Goal: Communication & Community: Answer question/provide support

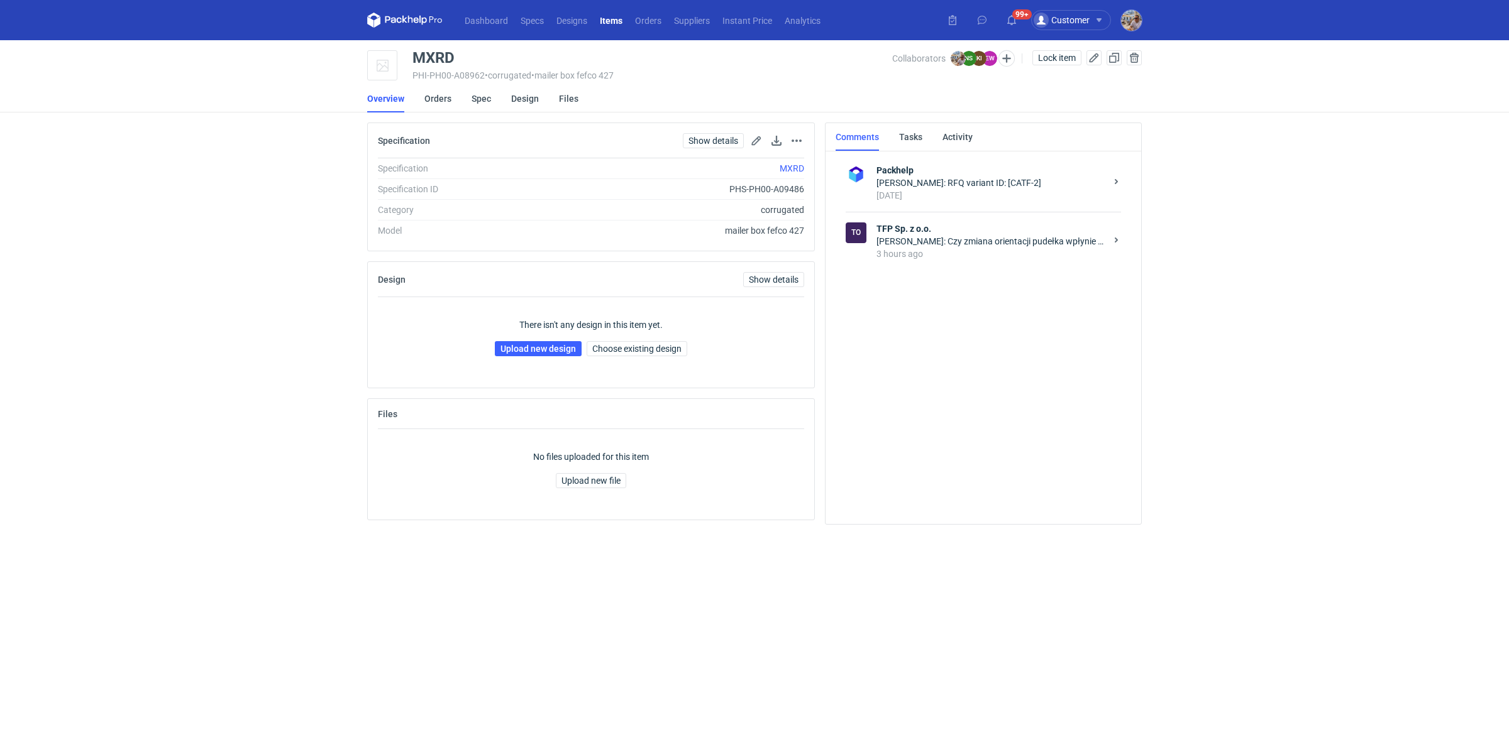
click at [954, 245] on div "Michał Palasek: Czy zmiana orientacji pudełka wpłynie na cenę produkcji?" at bounding box center [990, 241] width 229 height 13
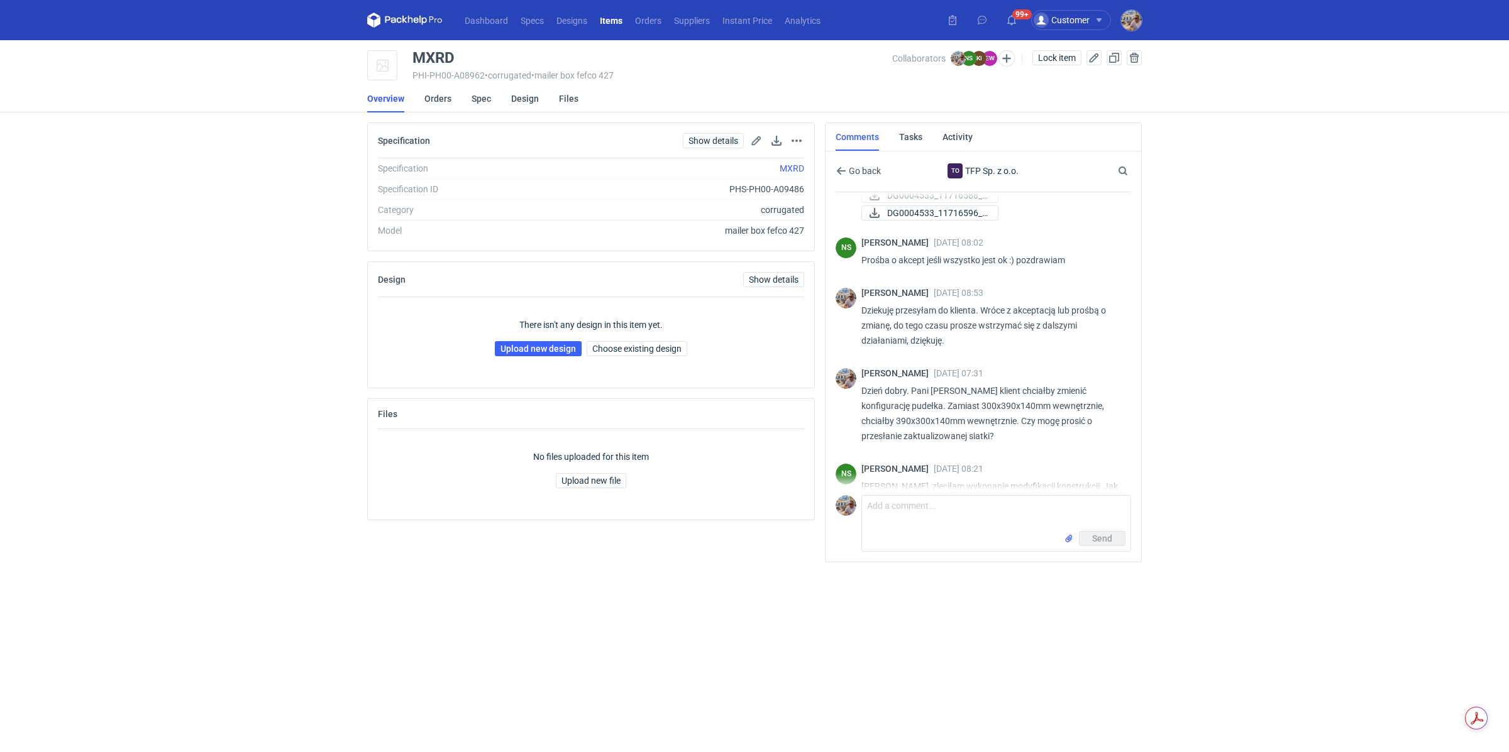
scroll to position [900, 0]
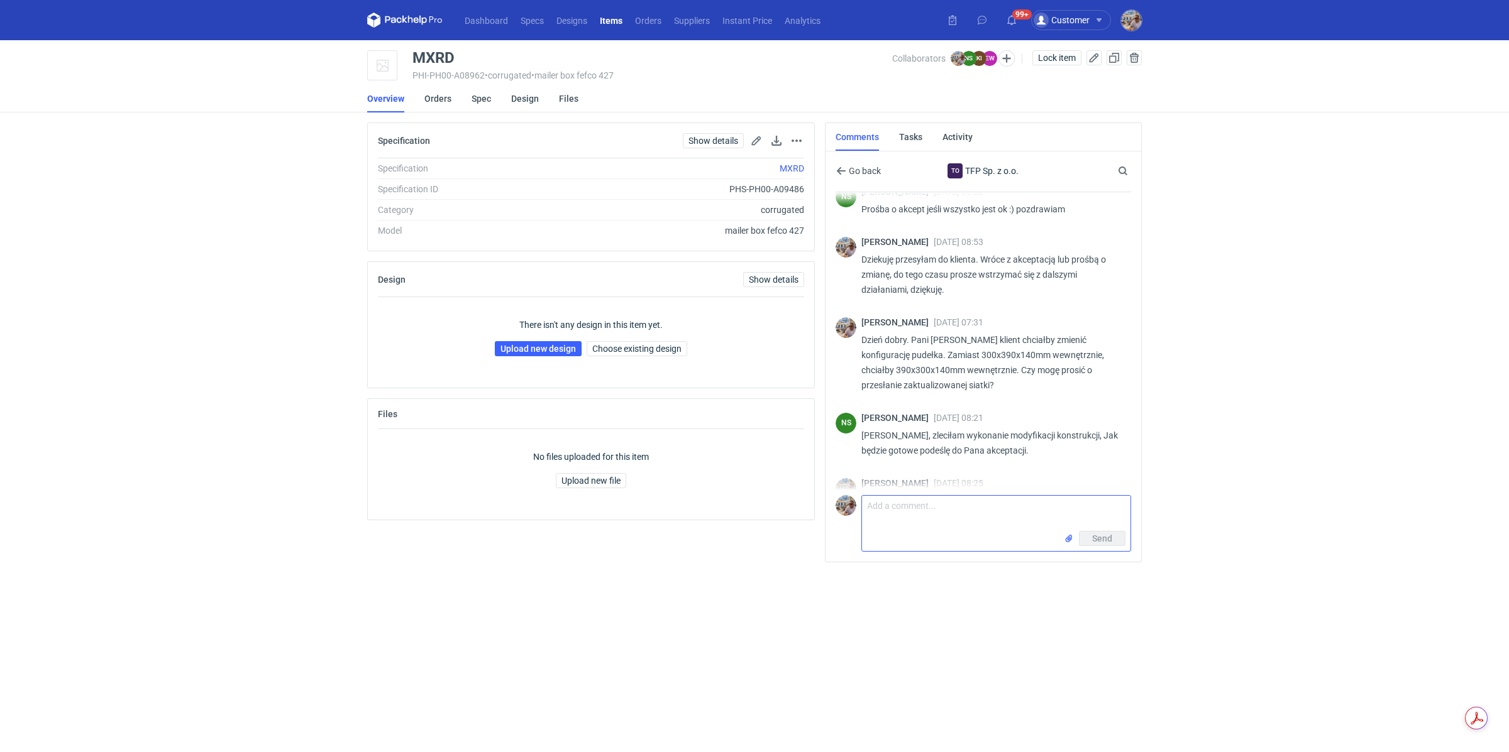
click at [909, 509] on textarea "Comment message" at bounding box center [996, 513] width 268 height 35
paste textarea "408 x 302 x 147"
paste textarea "CATF-3"
drag, startPoint x: 964, startPoint y: 521, endPoint x: 1023, endPoint y: 516, distance: 59.9
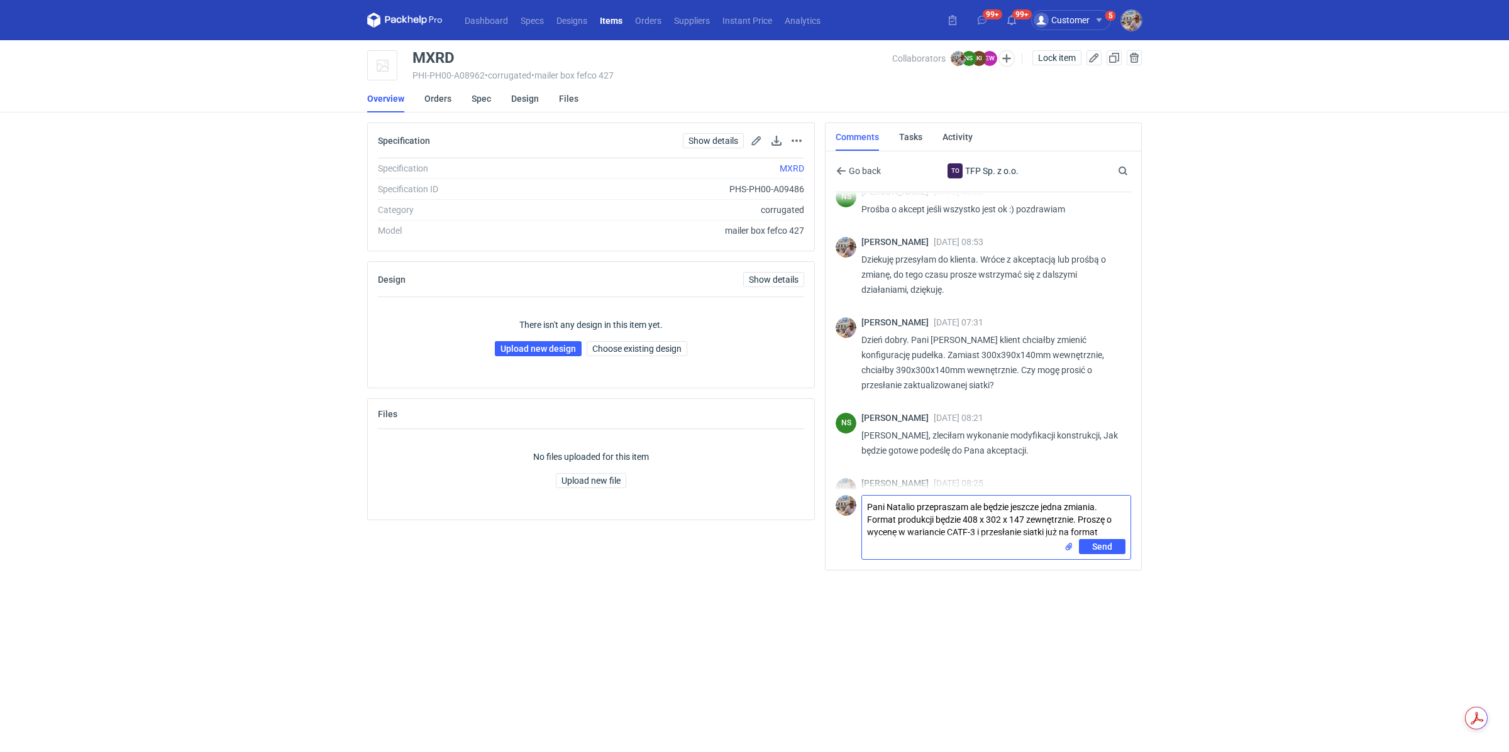
click at [1023, 515] on textarea "Pani Natalio przepraszam ale będzie jeszcze jedna zmiania. Format produkcji będ…" at bounding box center [996, 517] width 268 height 43
click at [1023, 518] on textarea "Pani Natalio przepraszam ale będzie jeszcze jedna zmiania. Format produkcji będ…" at bounding box center [996, 517] width 268 height 43
click at [1112, 530] on textarea "Pani Natalio przepraszam ale będzie jeszcze jedna zmiania. Format produkcji będ…" at bounding box center [996, 517] width 268 height 43
paste textarea "408 x 302 x 147"
type textarea "Pani Natalio przepraszam ale będzie jeszcze jedna zmiania. Format produkcji będ…"
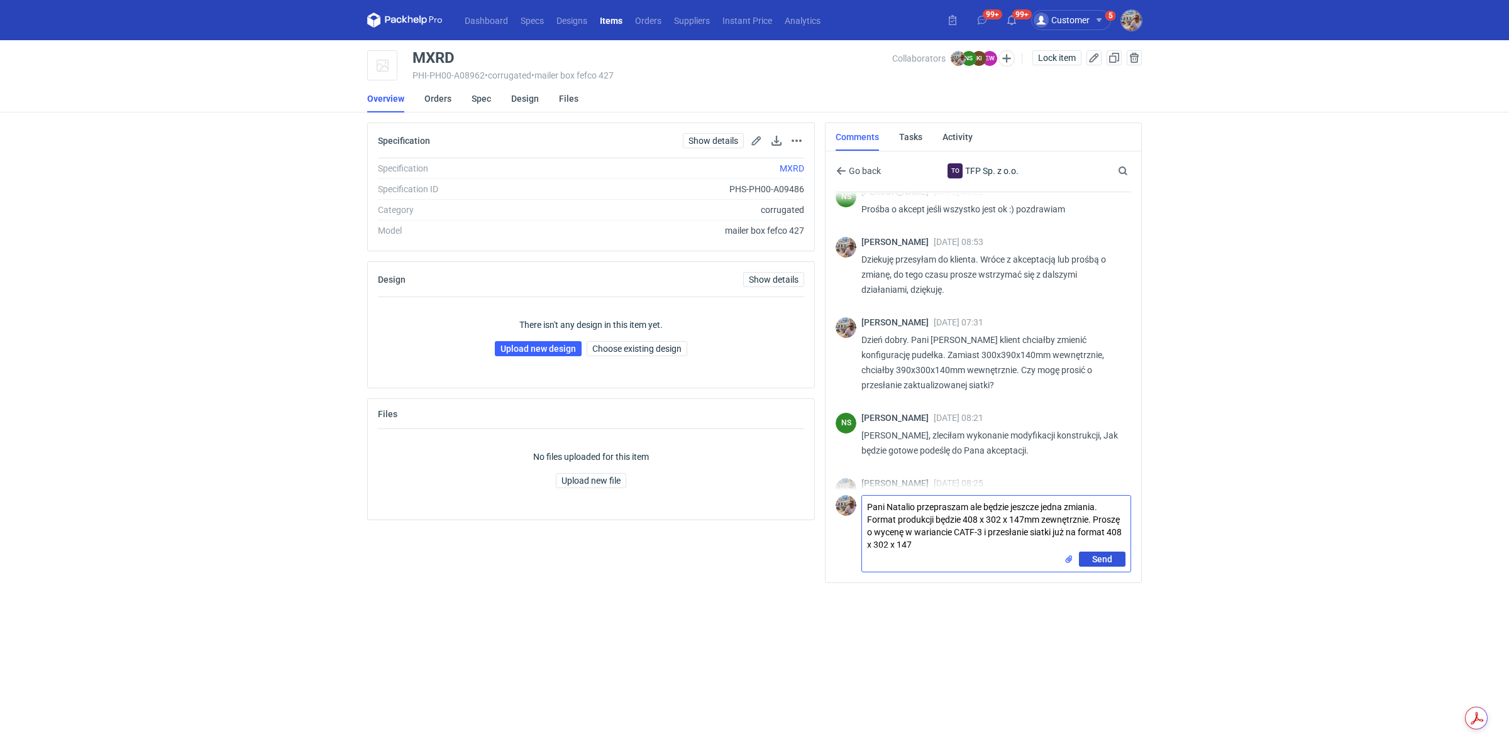
click at [1108, 555] on span "Send" at bounding box center [1102, 559] width 20 height 9
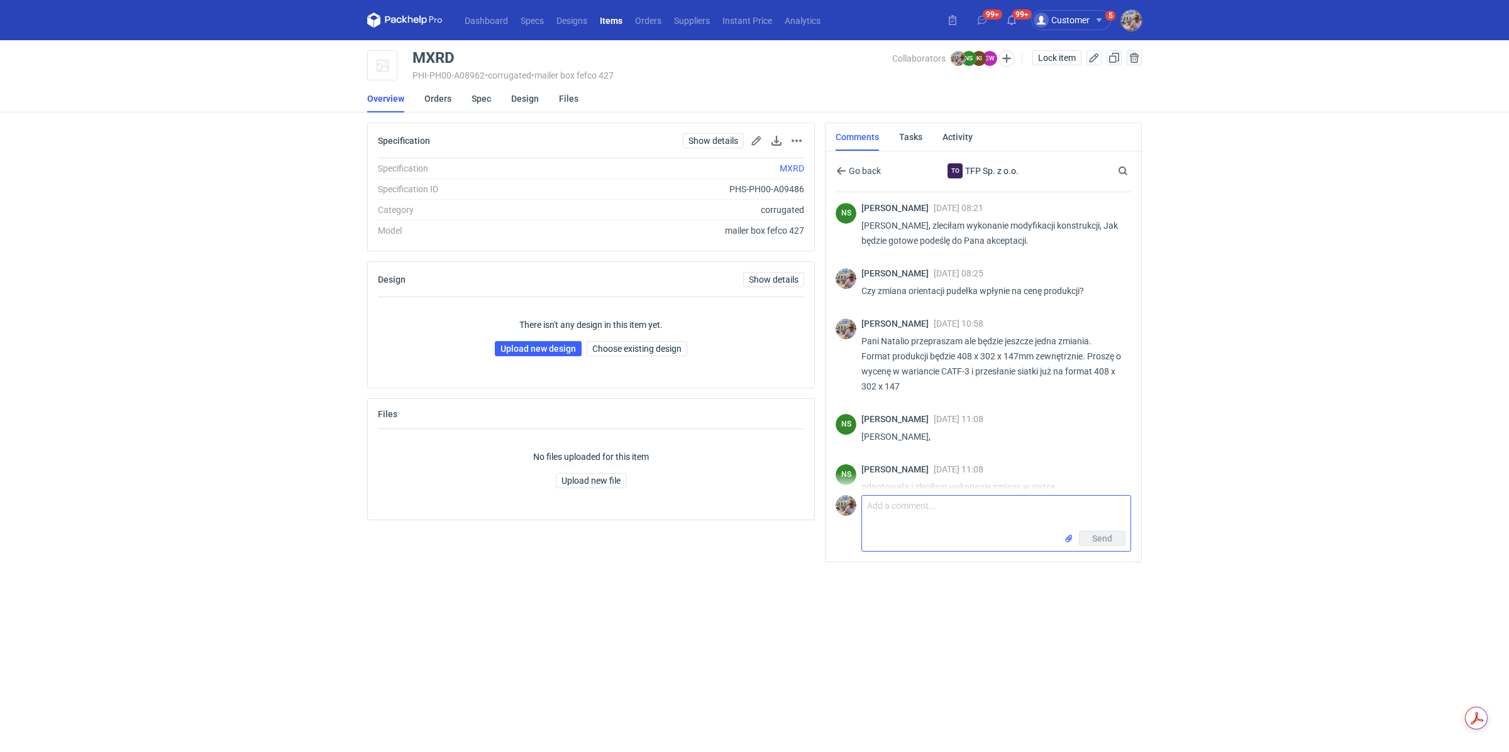
scroll to position [1097, 0]
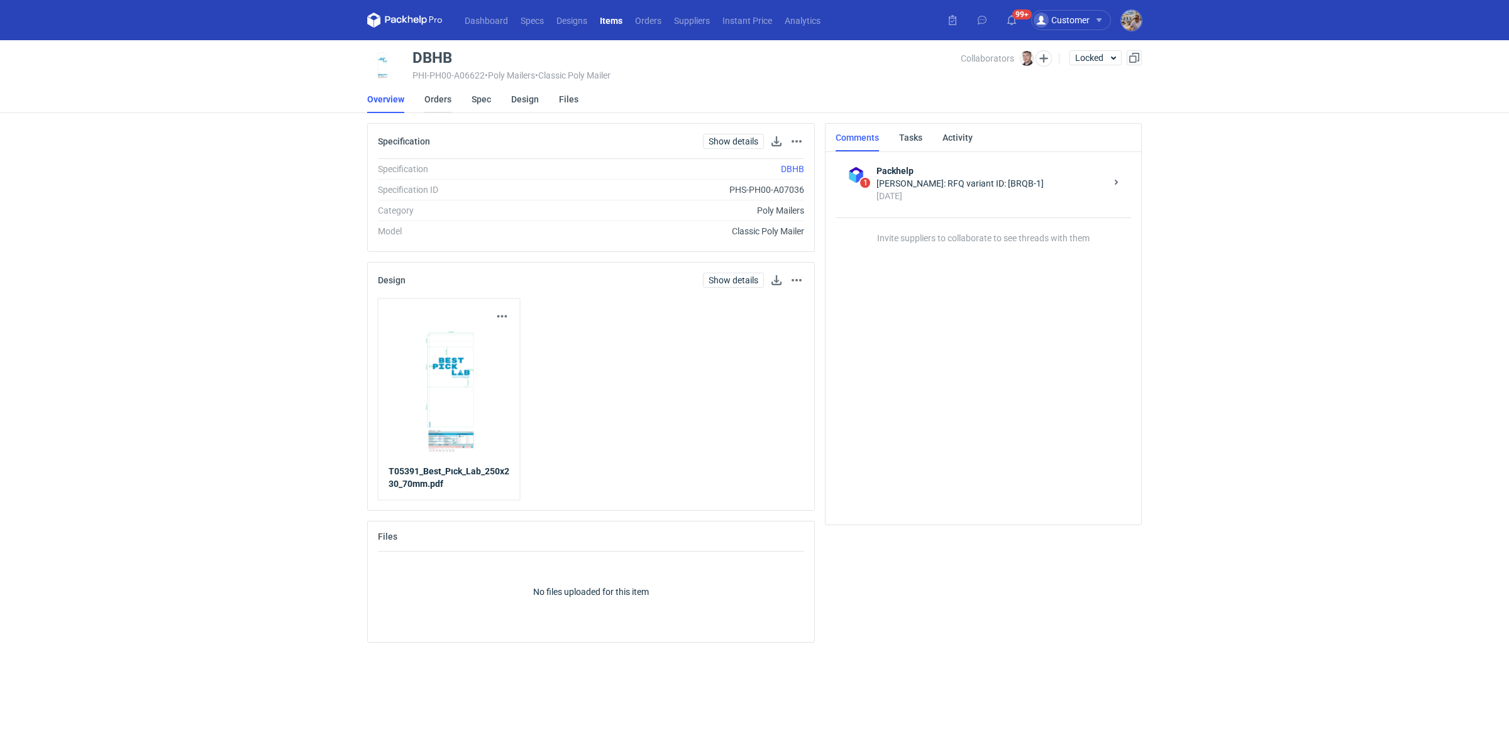
click at [445, 101] on link "Orders" at bounding box center [437, 99] width 27 height 28
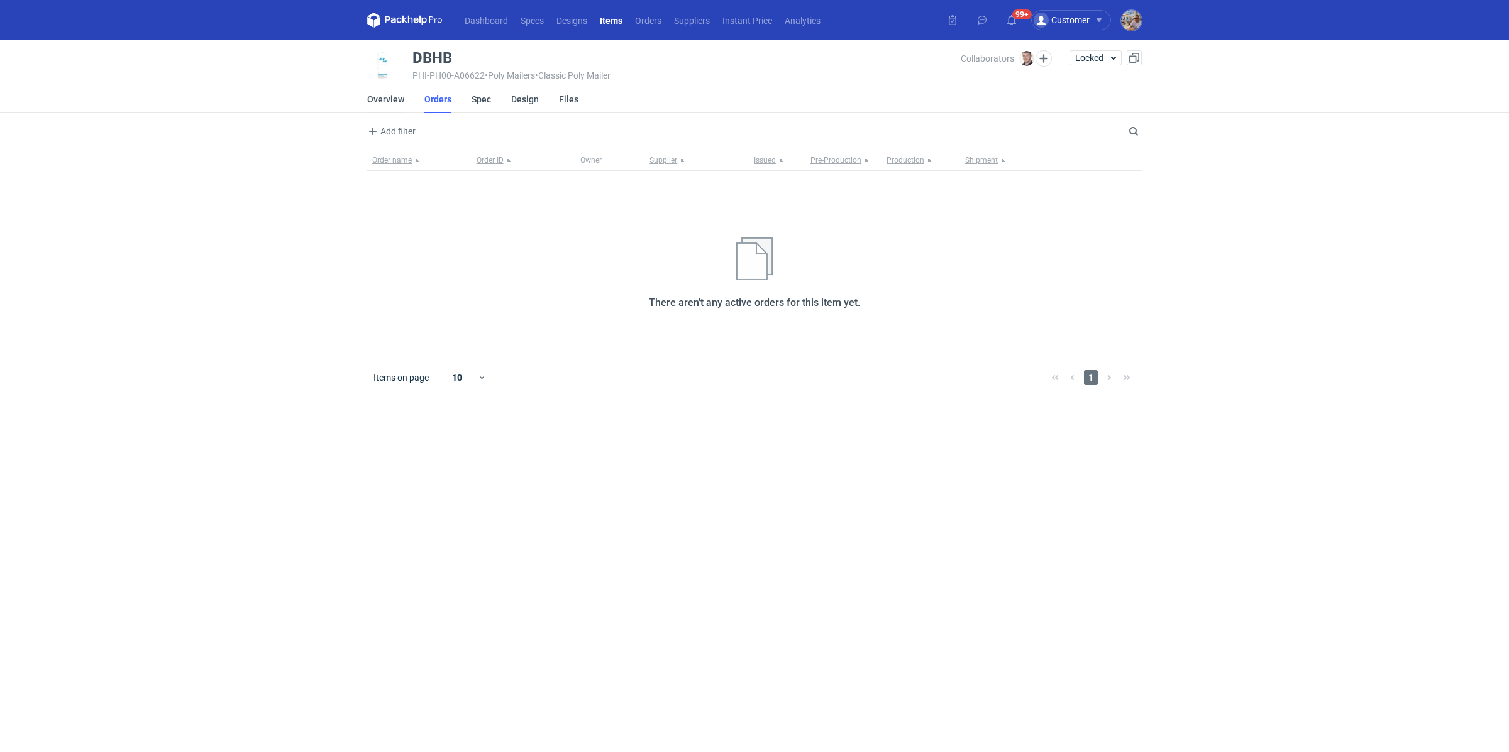
click at [400, 99] on link "Overview" at bounding box center [385, 99] width 37 height 28
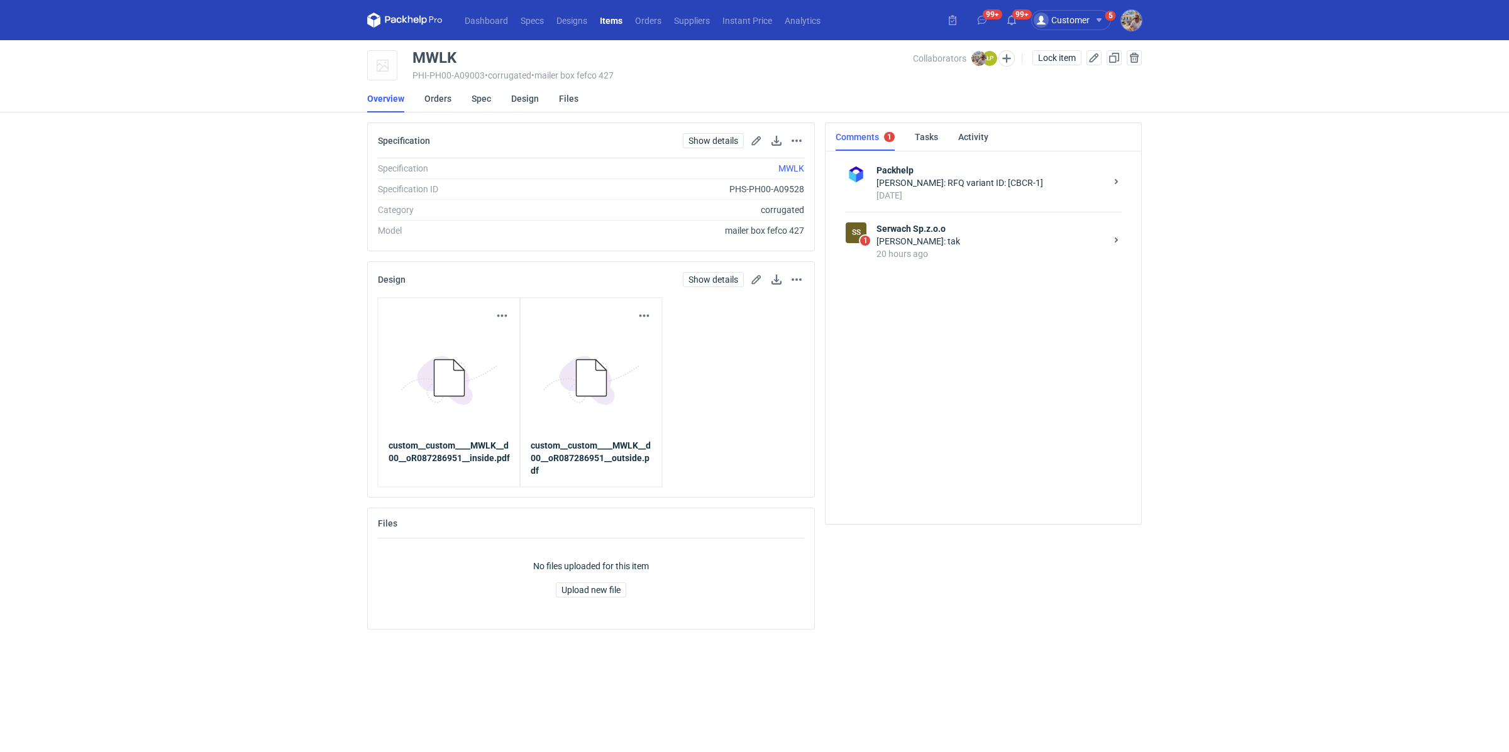
click at [954, 248] on div "20 hours ago" at bounding box center [990, 254] width 229 height 13
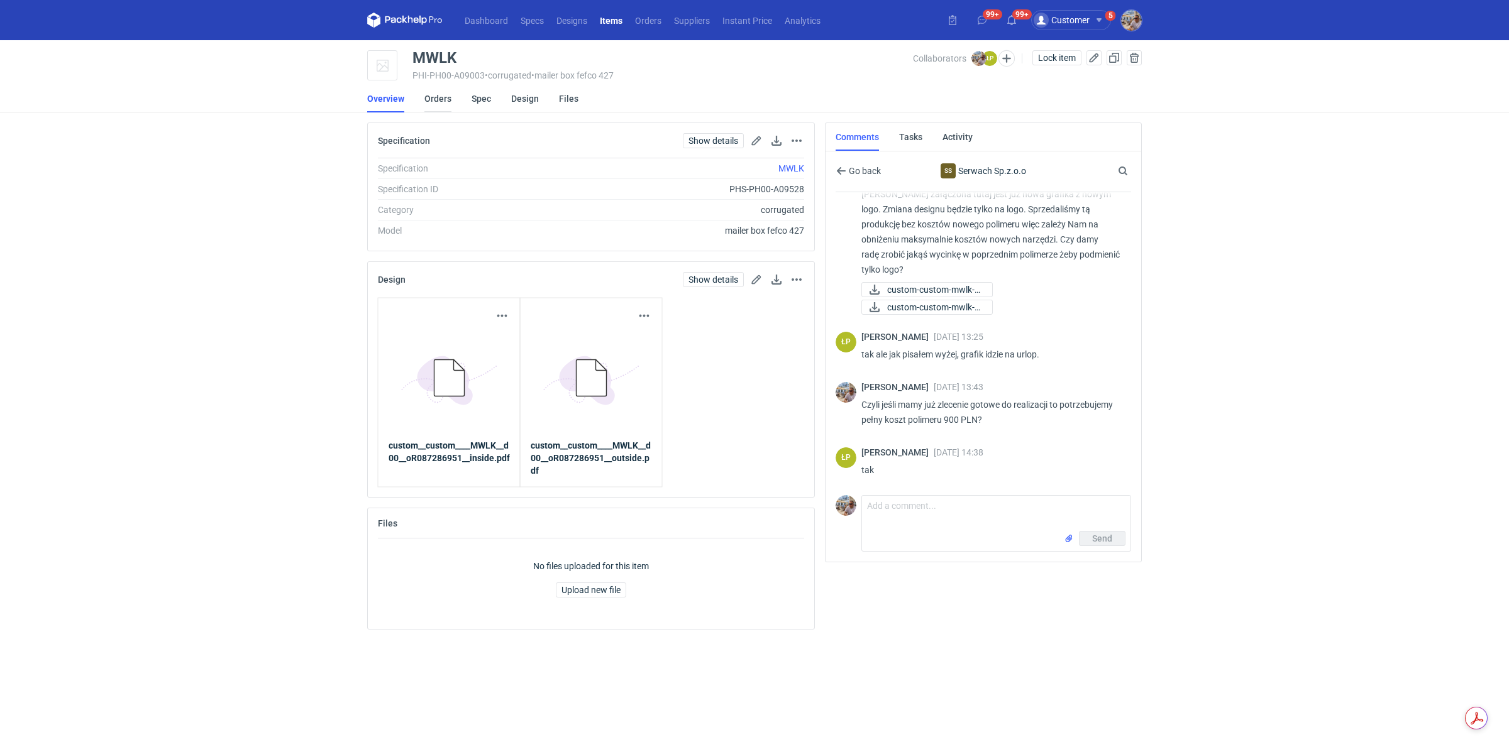
scroll to position [293, 0]
click at [436, 97] on link "Orders" at bounding box center [437, 99] width 27 height 28
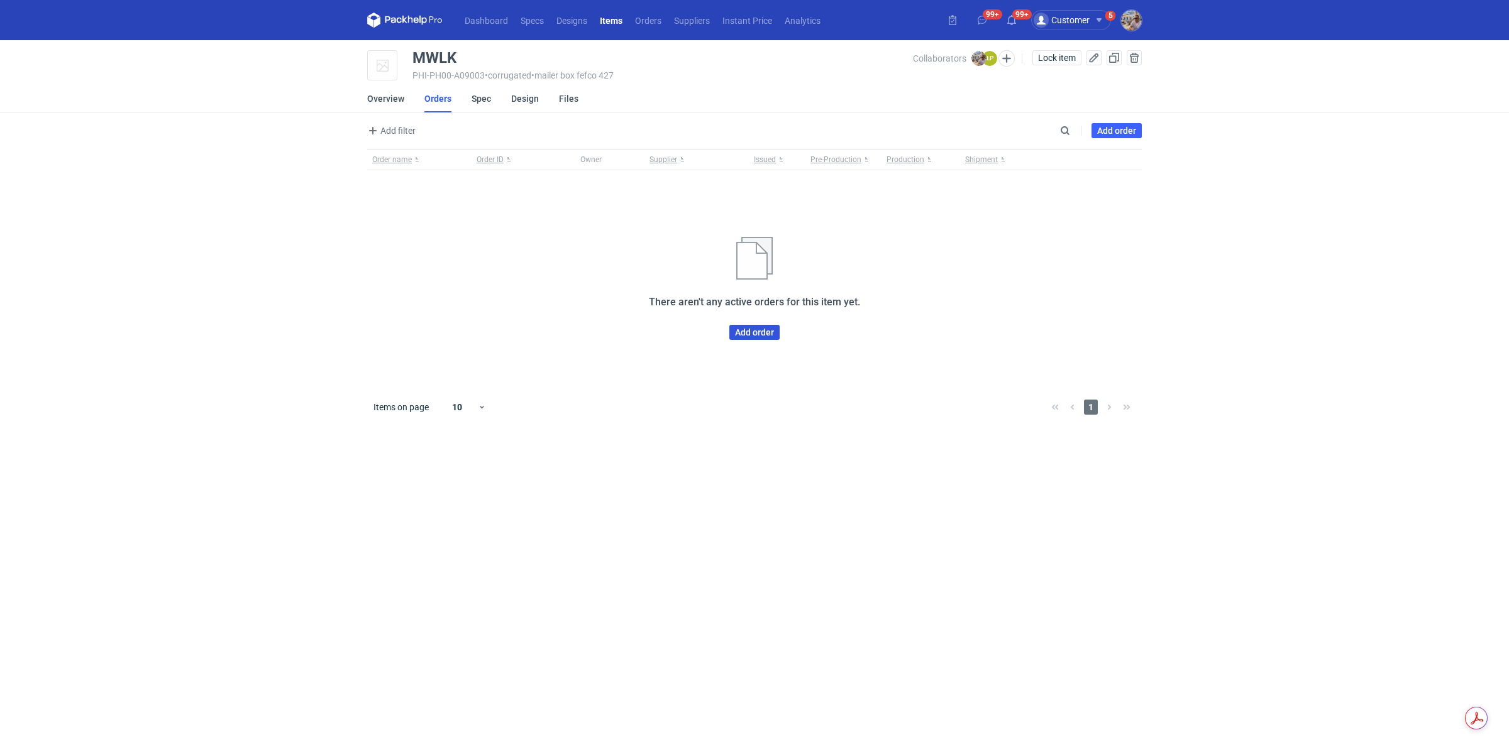
click at [759, 329] on link "Add order" at bounding box center [754, 332] width 50 height 15
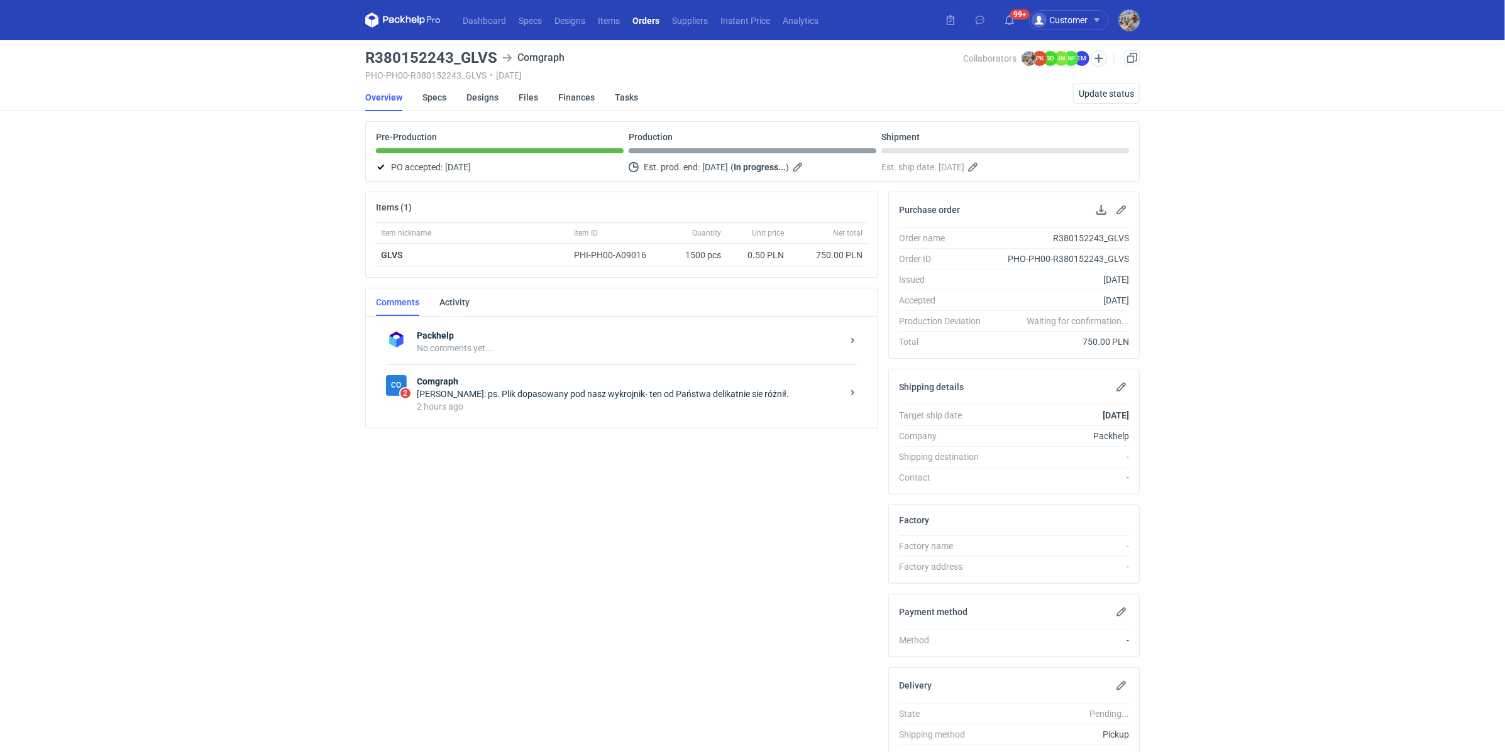
click at [507, 400] on div "2 hours ago" at bounding box center [630, 406] width 426 height 13
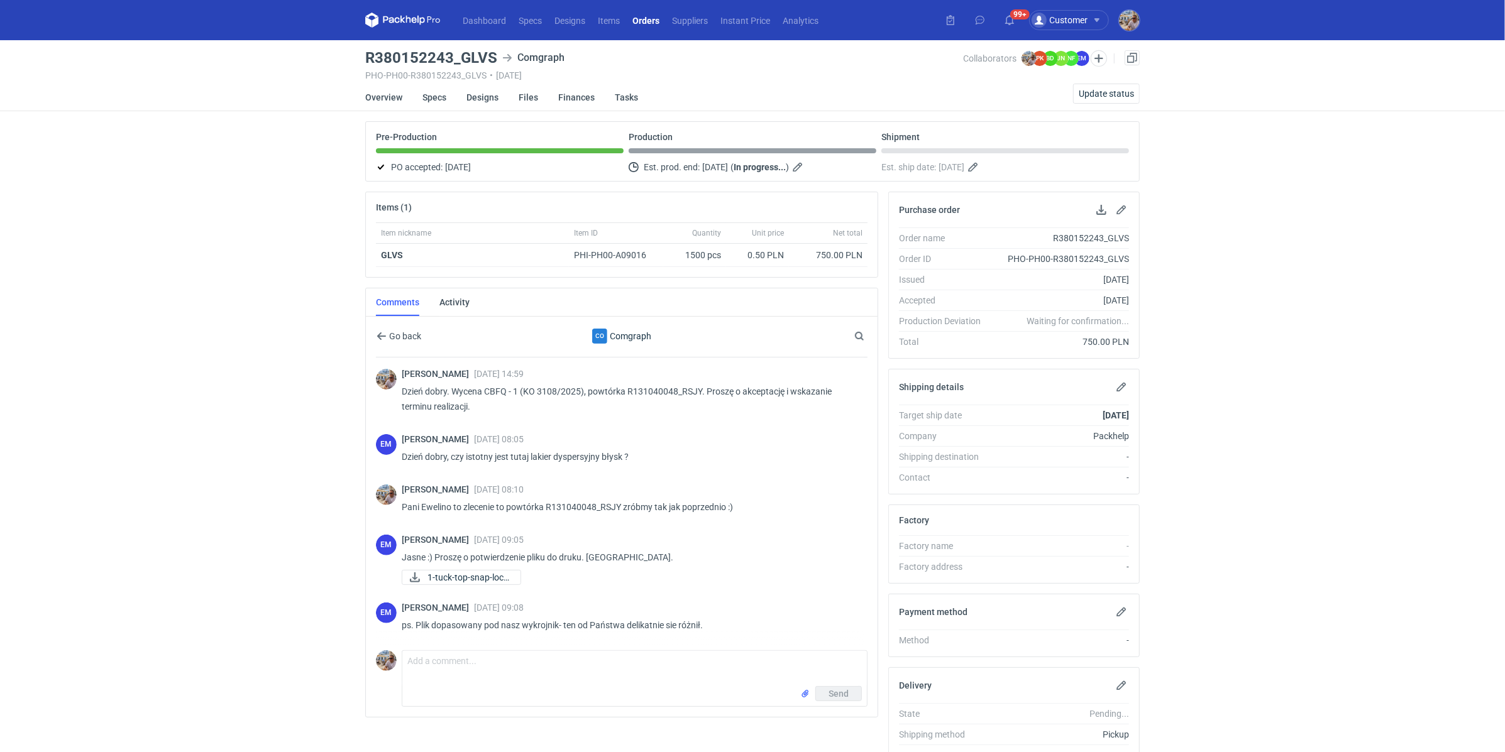
scroll to position [63, 0]
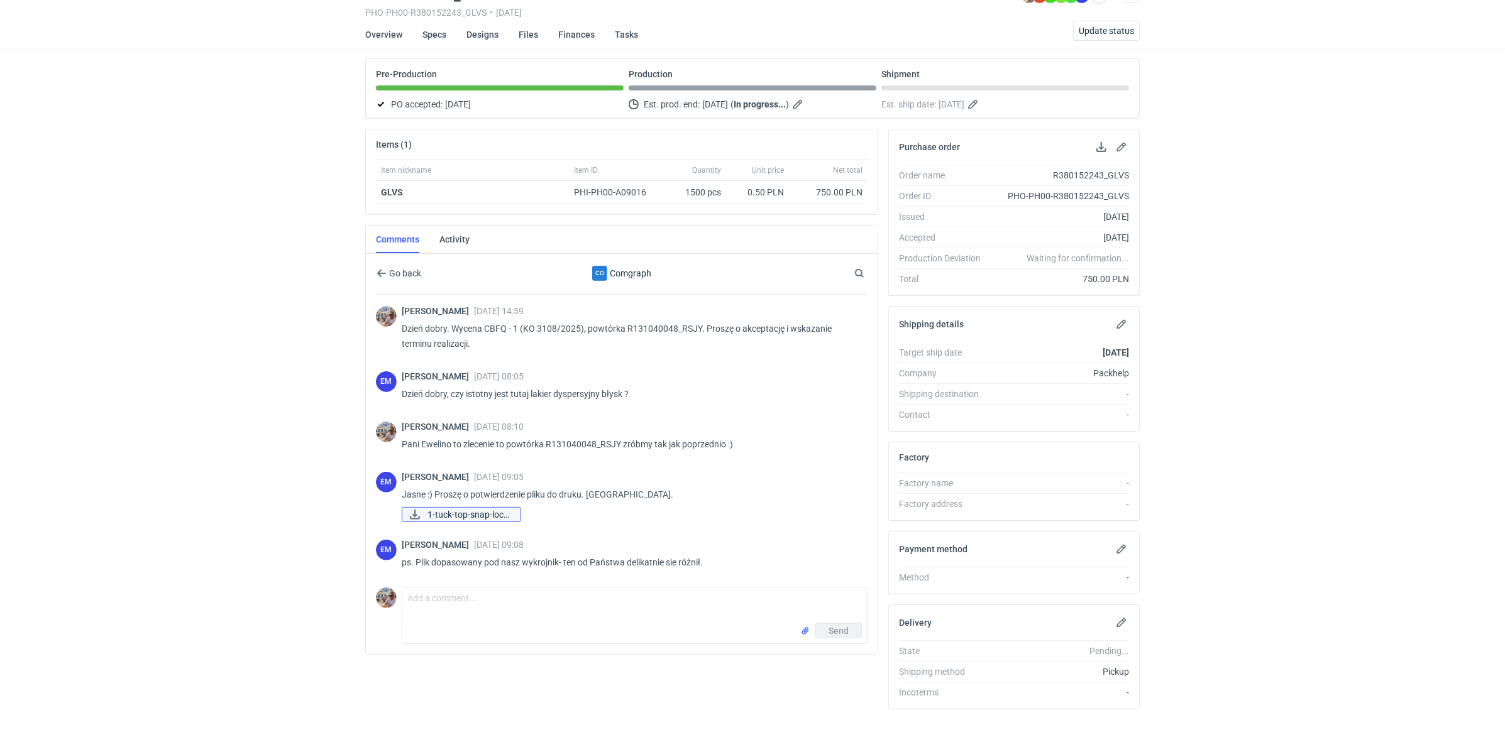
click at [474, 514] on span "1-tuck-top-snap-lock..." at bounding box center [468, 515] width 83 height 14
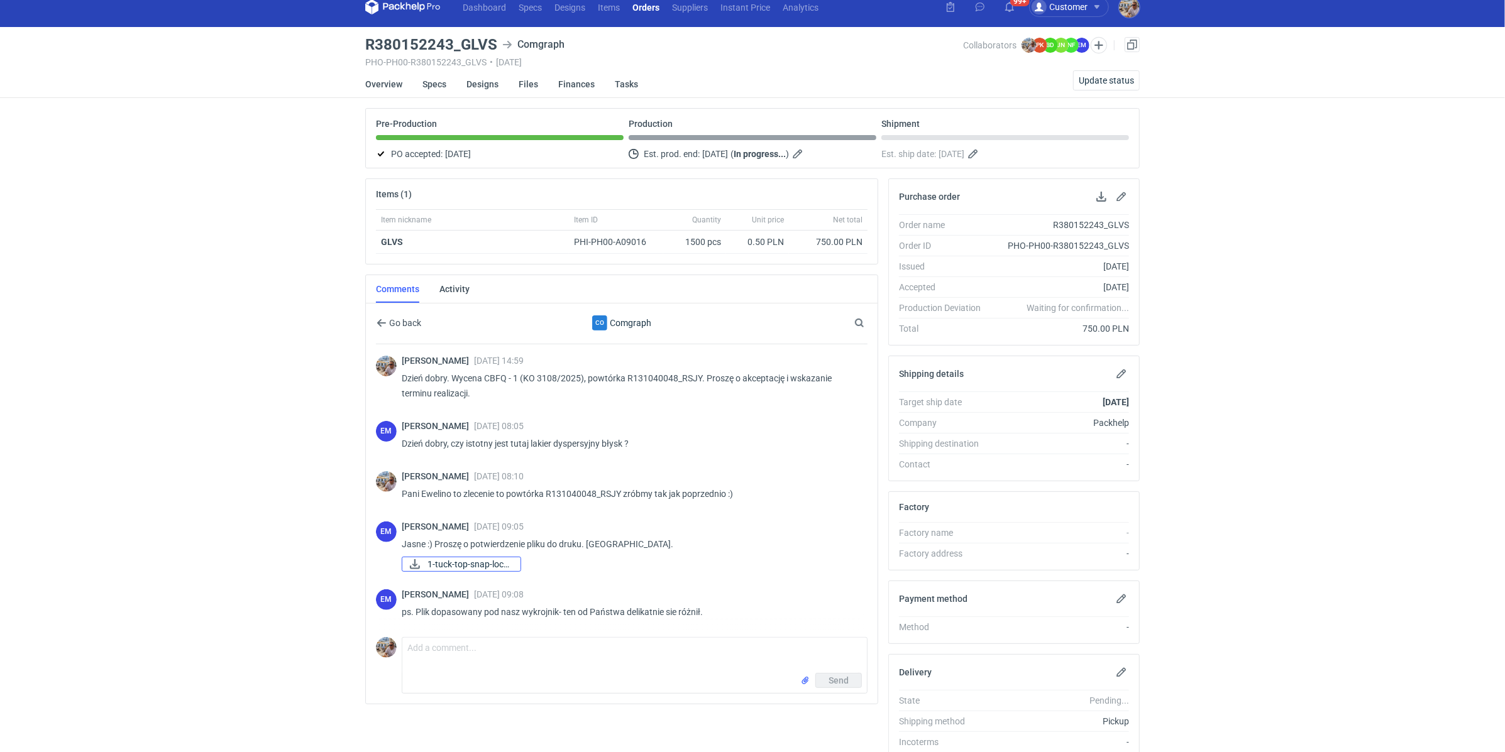
scroll to position [0, 0]
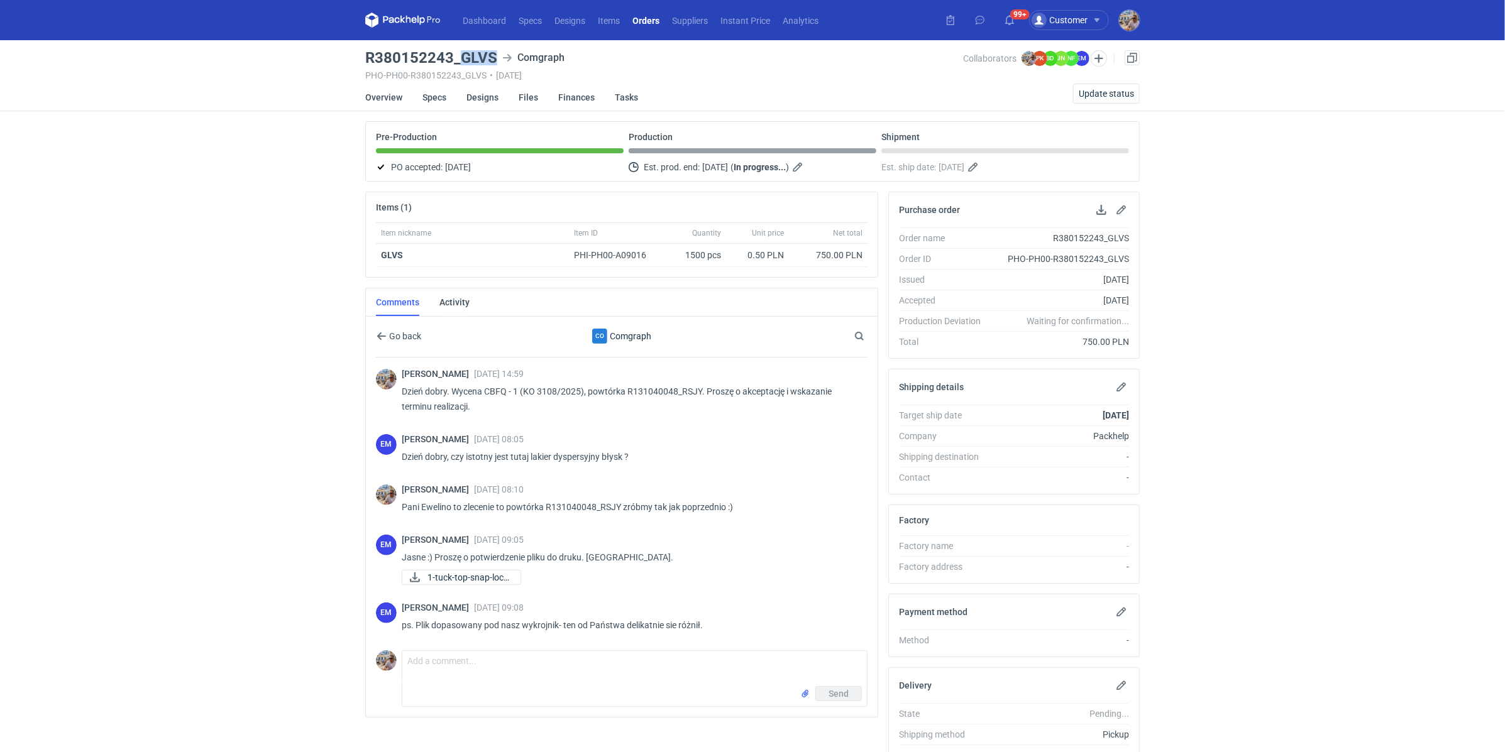
drag, startPoint x: 458, startPoint y: 57, endPoint x: 501, endPoint y: 56, distance: 42.8
click at [501, 56] on div "R380152243_GLVS Comgraph" at bounding box center [664, 57] width 598 height 15
copy h3 "GLVS"
click at [529, 670] on textarea "Comment message" at bounding box center [634, 668] width 465 height 35
click at [537, 656] on textarea "Comment message" at bounding box center [634, 668] width 465 height 35
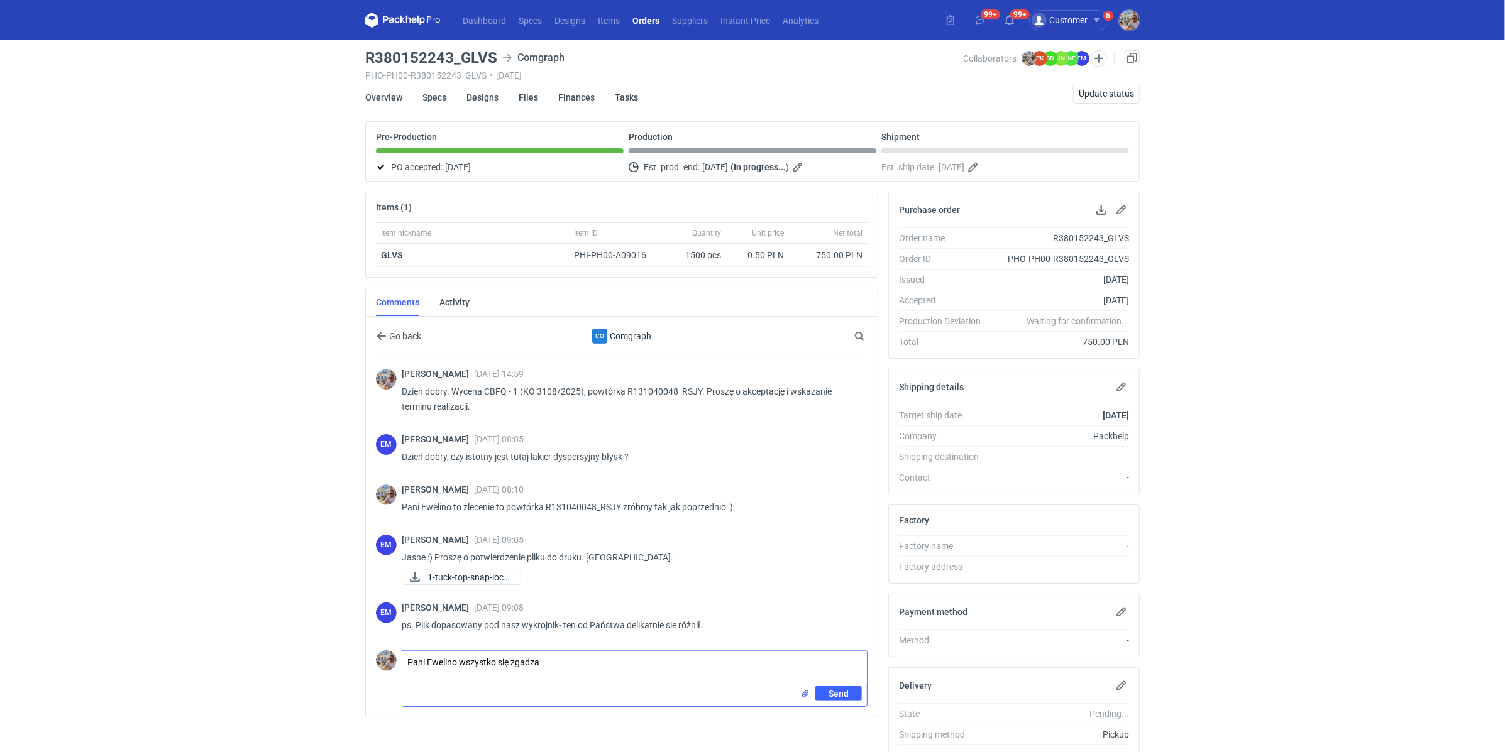
type textarea "Pani Ewelino wszystko się zgadza"
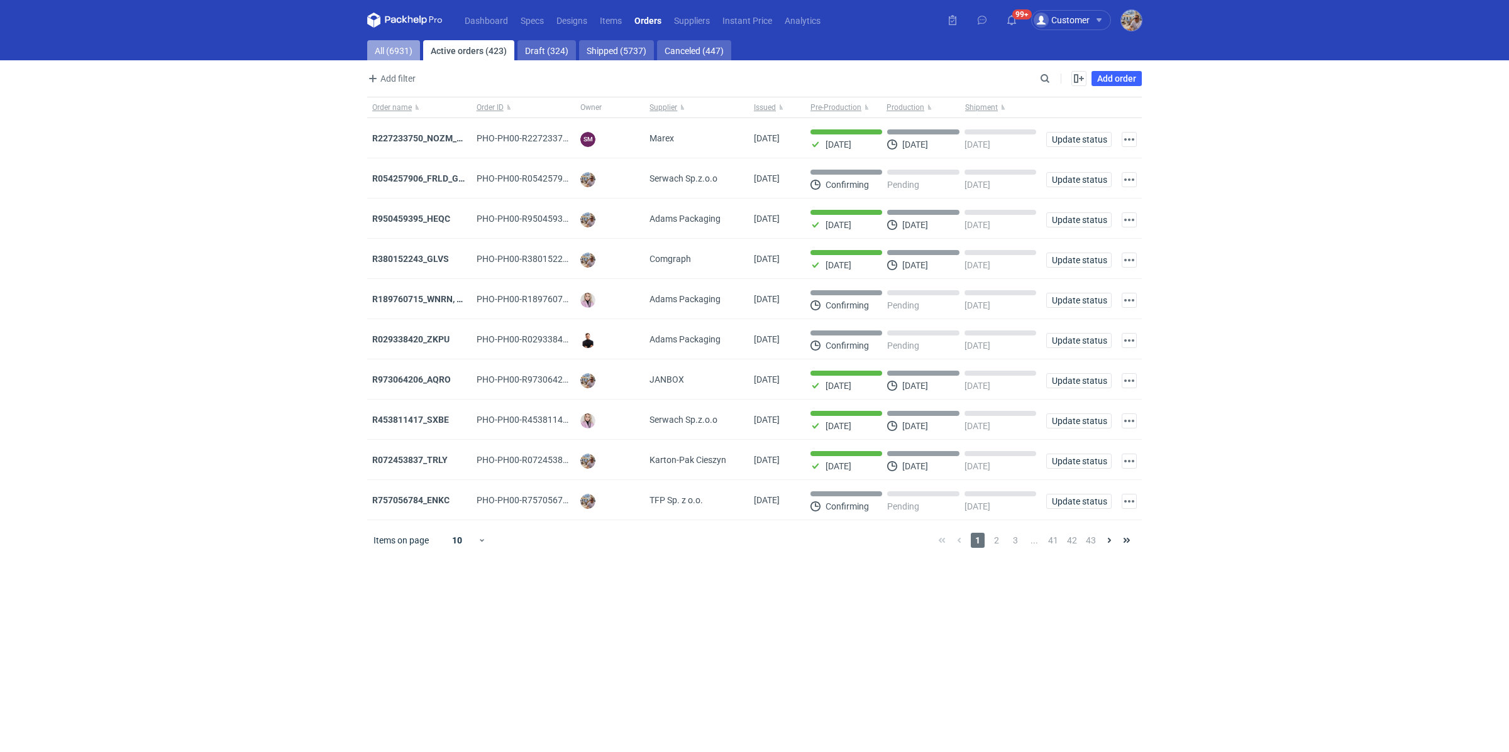
click at [389, 46] on link "All (6931)" at bounding box center [393, 50] width 53 height 20
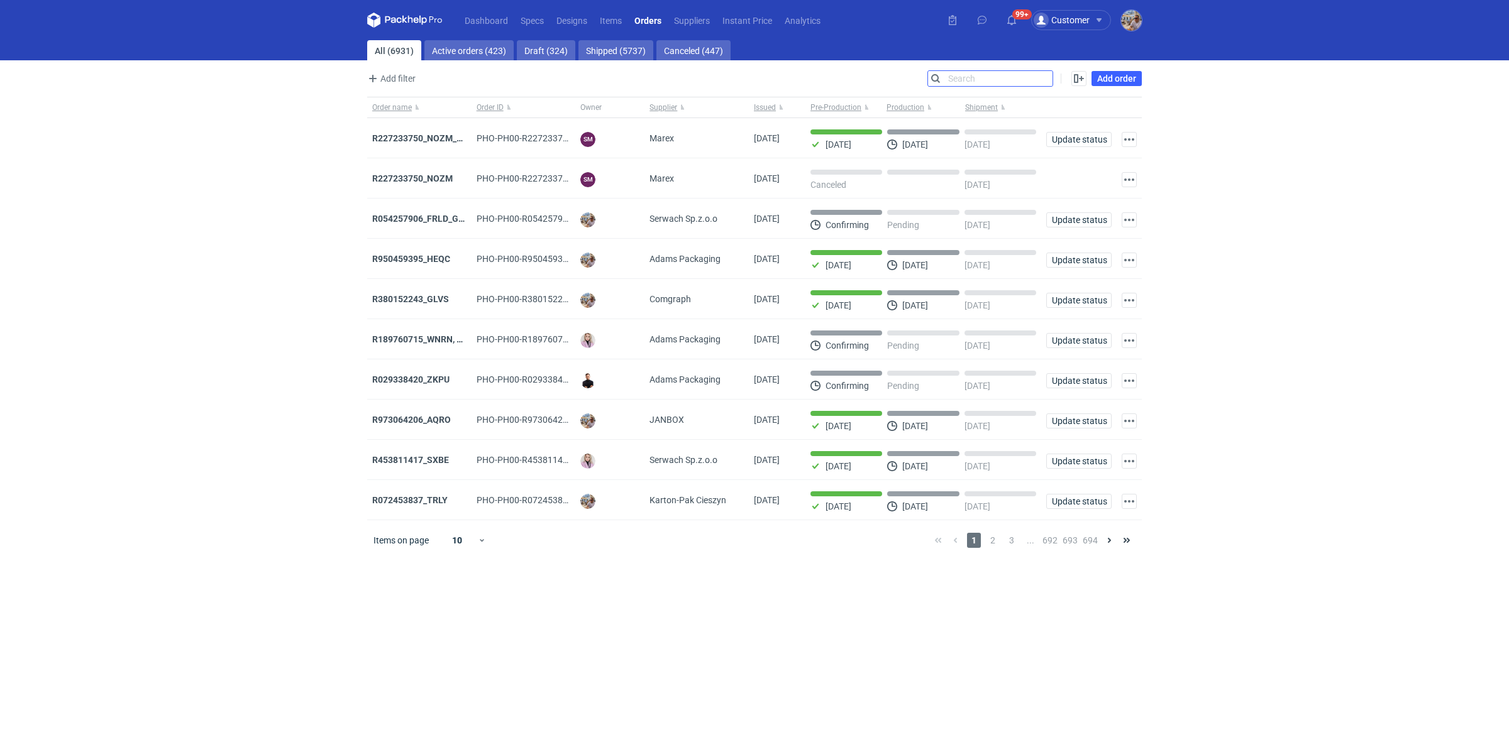
click at [1042, 79] on input "Search" at bounding box center [990, 78] width 124 height 15
paste input "FKZT"
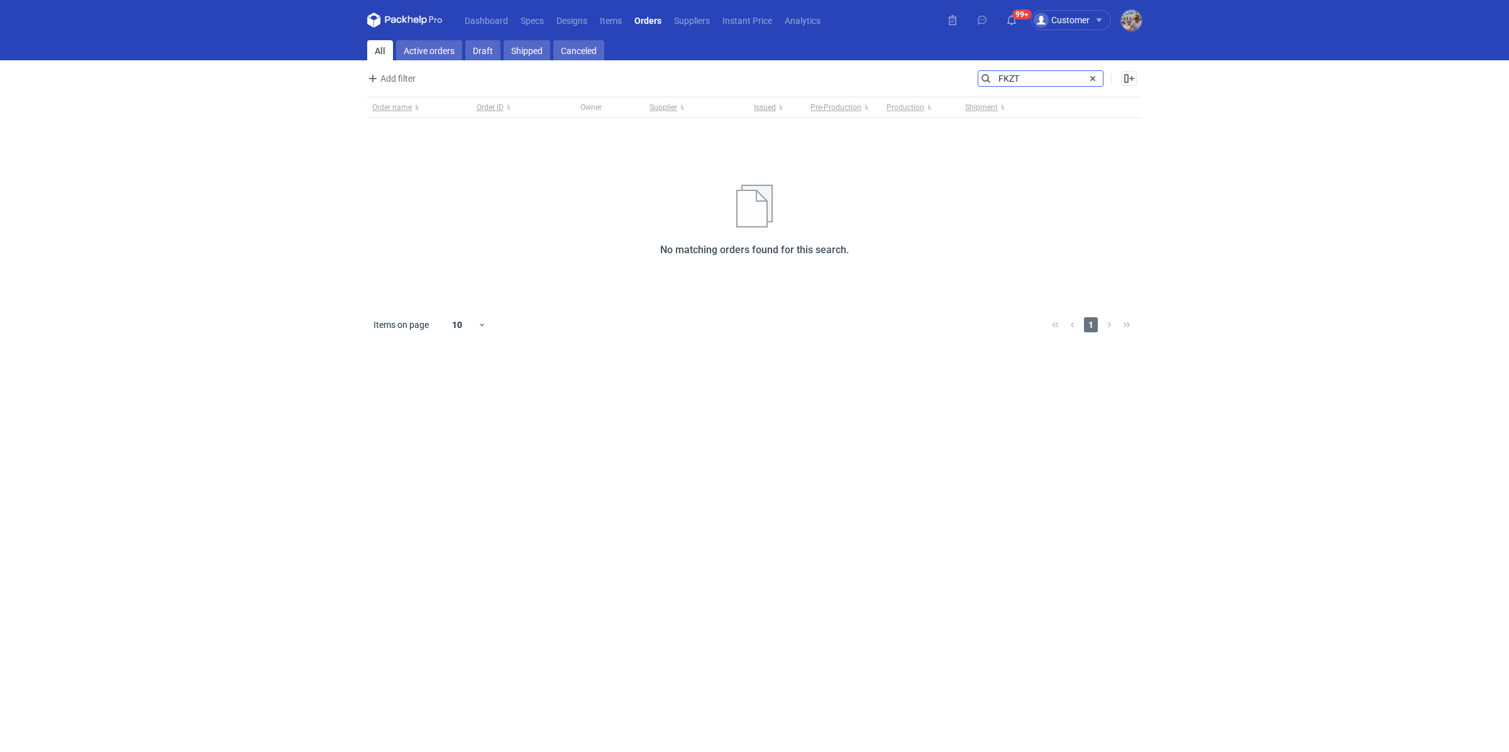
type input "FKZT"
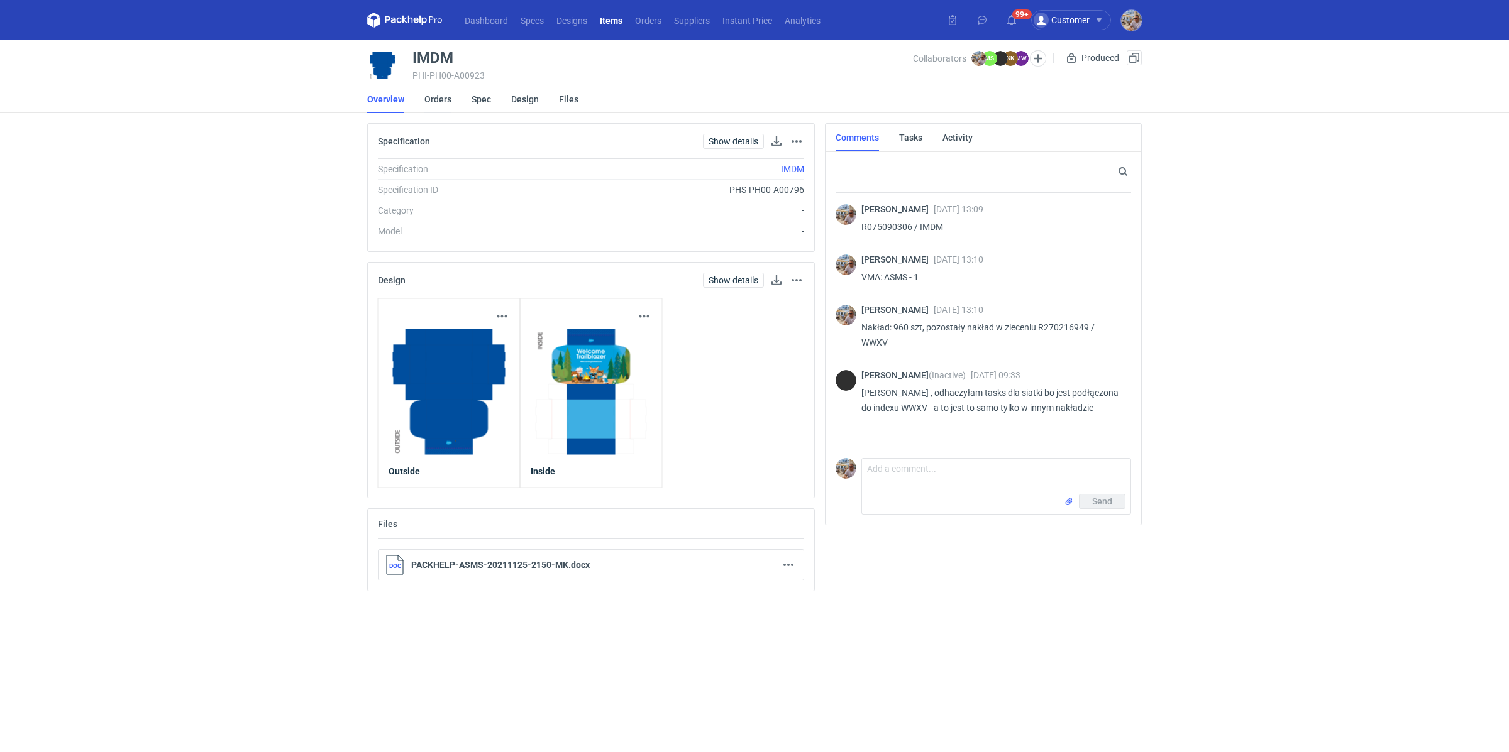
click at [448, 101] on link "Orders" at bounding box center [437, 99] width 27 height 28
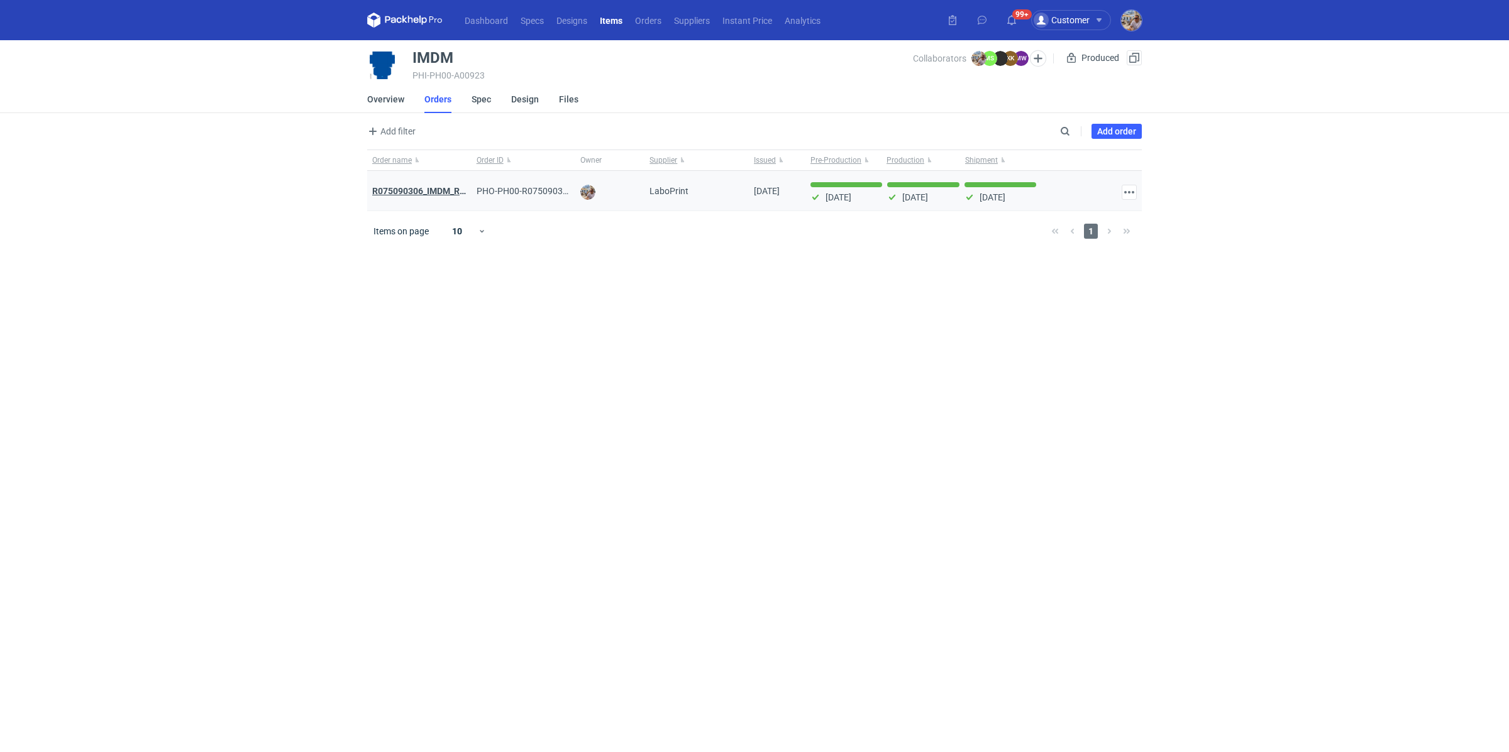
click at [410, 190] on strong "R075090306_IMDM_R270216949_WWXV" at bounding box center [453, 191] width 163 height 10
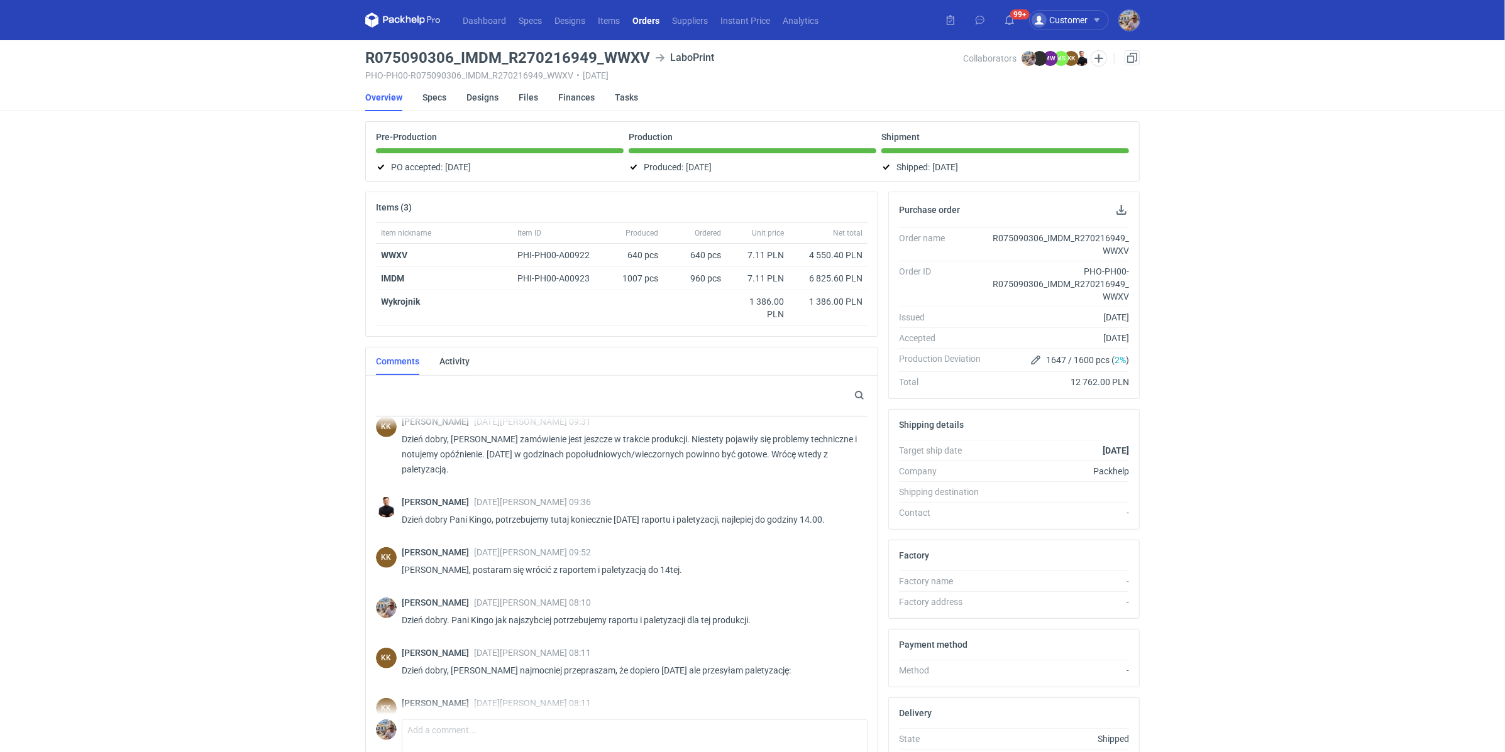
scroll to position [819, 0]
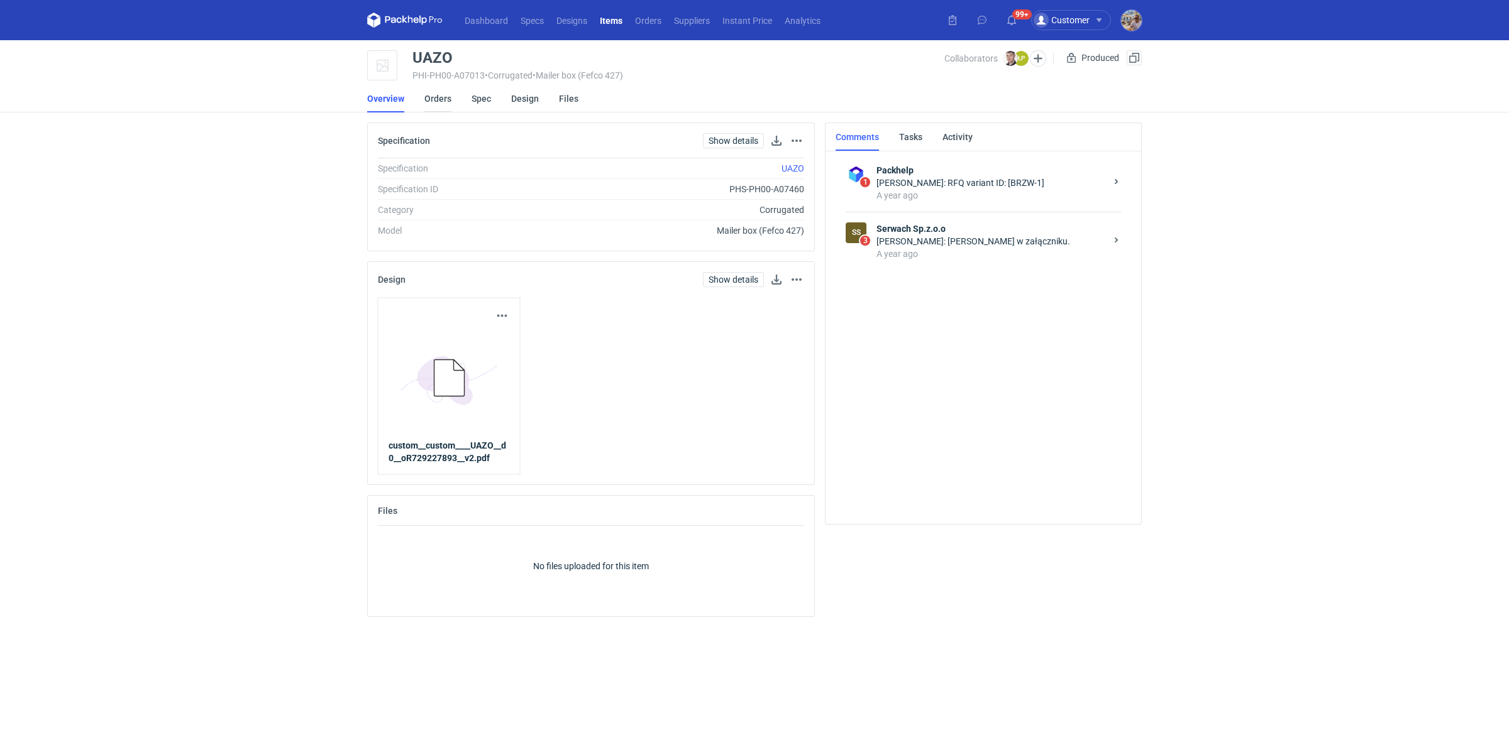
click at [444, 100] on link "Orders" at bounding box center [437, 99] width 27 height 28
